Goal: Find specific page/section: Find specific page/section

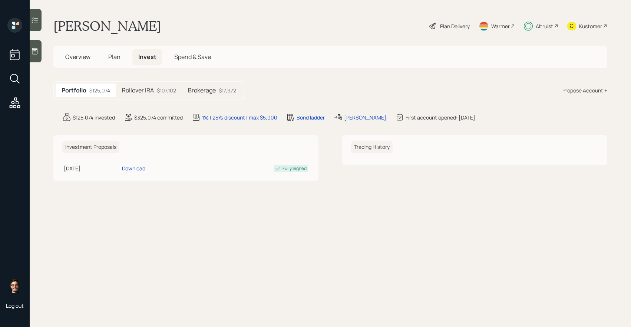
click at [140, 90] on h5 "Rollover IRA" at bounding box center [138, 90] width 32 height 7
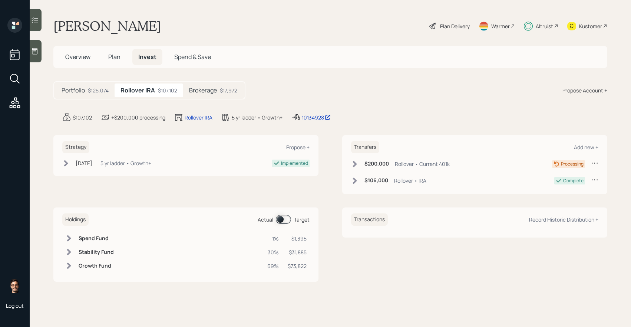
click at [196, 91] on h5 "Brokerage" at bounding box center [203, 90] width 28 height 7
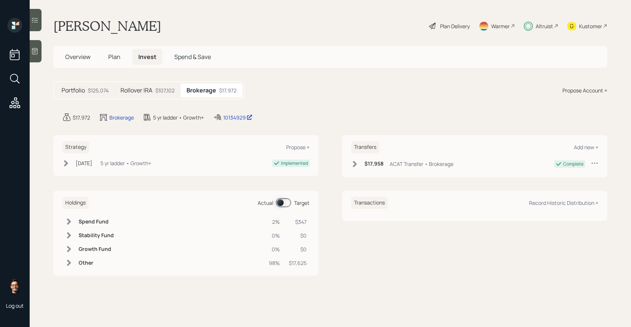
click at [165, 92] on div "$107,102" at bounding box center [164, 90] width 19 height 8
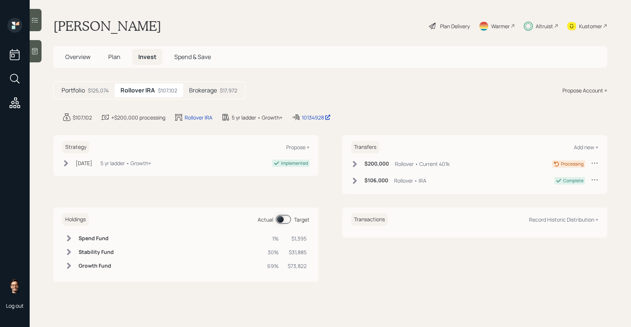
click at [36, 24] on div at bounding box center [36, 20] width 12 height 22
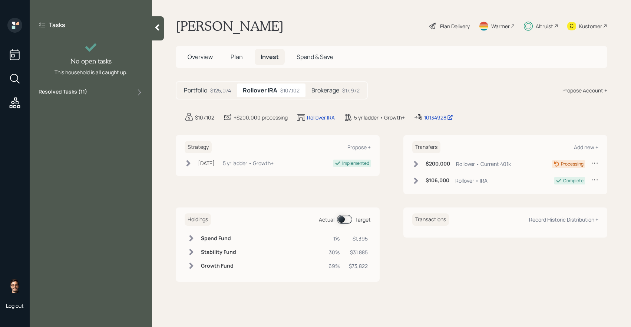
click at [123, 92] on div "Resolved Tasks ( 11 )" at bounding box center [91, 92] width 105 height 9
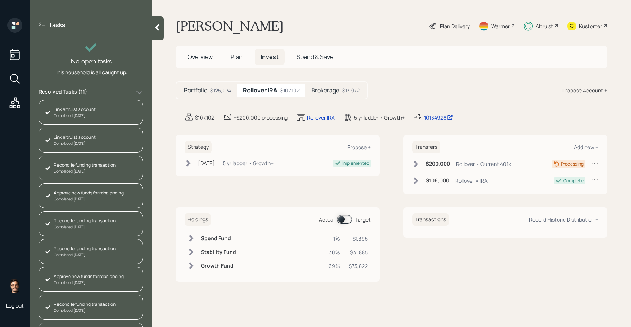
click at [239, 56] on span "Plan" at bounding box center [237, 57] width 12 height 8
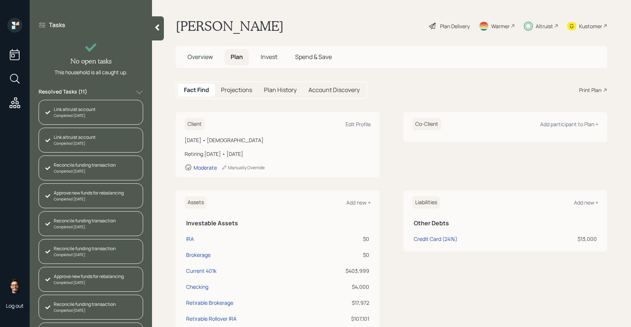
click at [271, 54] on span "Invest" at bounding box center [269, 57] width 17 height 8
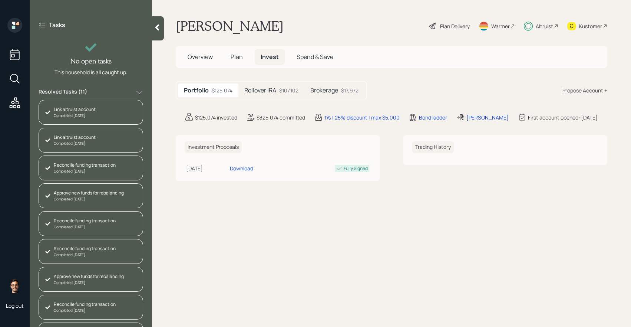
click at [204, 56] on span "Overview" at bounding box center [200, 57] width 25 height 8
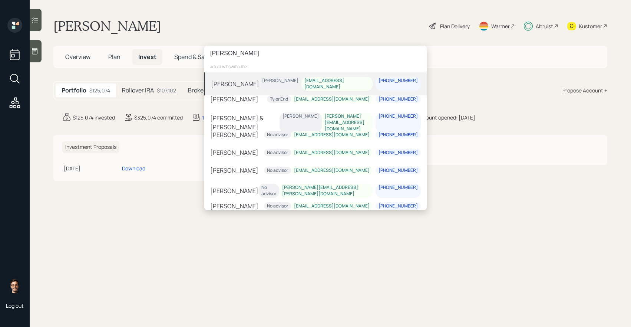
type input "[PERSON_NAME]"
click at [251, 85] on div "[PERSON_NAME]" at bounding box center [235, 83] width 48 height 9
